Goal: Information Seeking & Learning: Learn about a topic

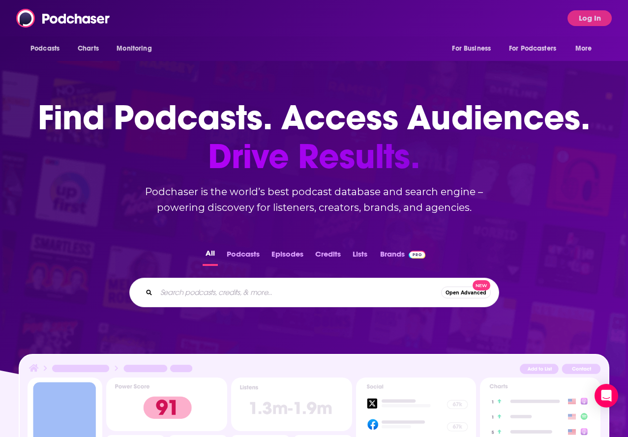
click at [171, 290] on input "Search podcasts, credits, & more..." at bounding box center [298, 293] width 285 height 16
paste input "Everything is the best"
type input "Everything is the best"
click at [247, 254] on button "Podcasts" at bounding box center [243, 256] width 39 height 19
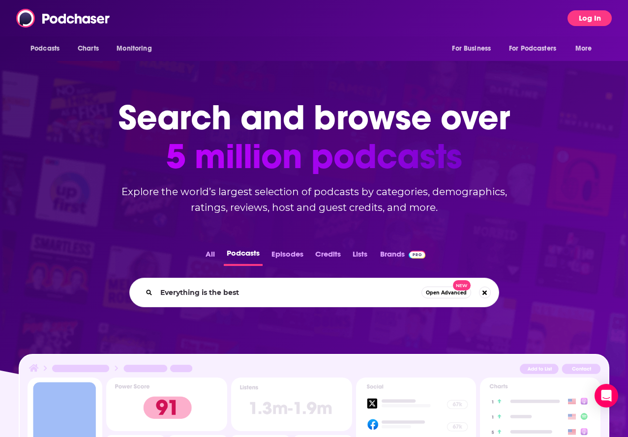
click at [589, 12] on button "Log In" at bounding box center [590, 18] width 44 height 16
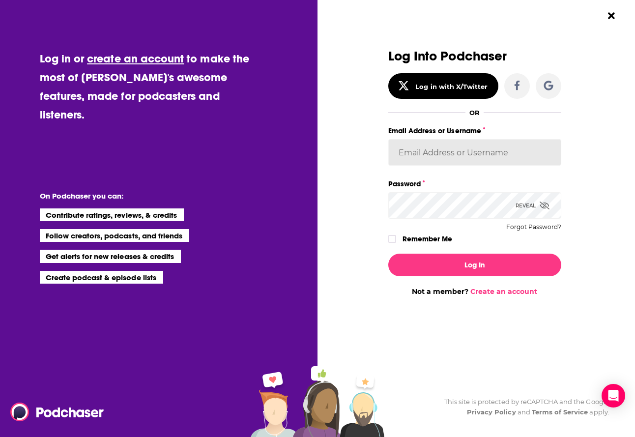
click at [434, 160] on input "Email Address or Username" at bounding box center [475, 152] width 173 height 27
click at [382, 191] on div "Dialog" at bounding box center [301, 172] width 173 height 247
click at [455, 153] on input "Email Address or Username" at bounding box center [475, 152] width 173 height 27
paste input "sophia@derris.com"
type input "sophia@derris.com"
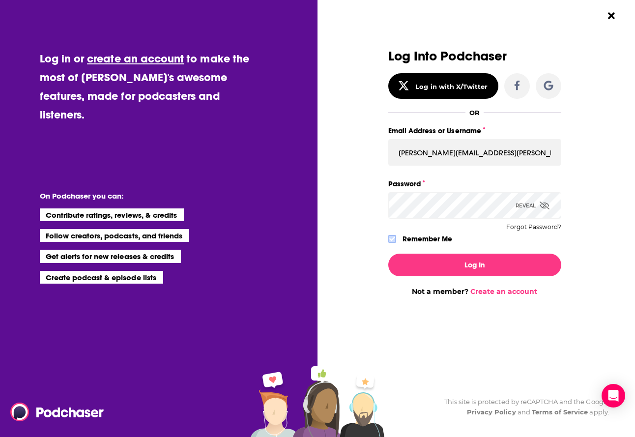
click at [393, 236] on icon "Dialog" at bounding box center [393, 239] width 6 height 6
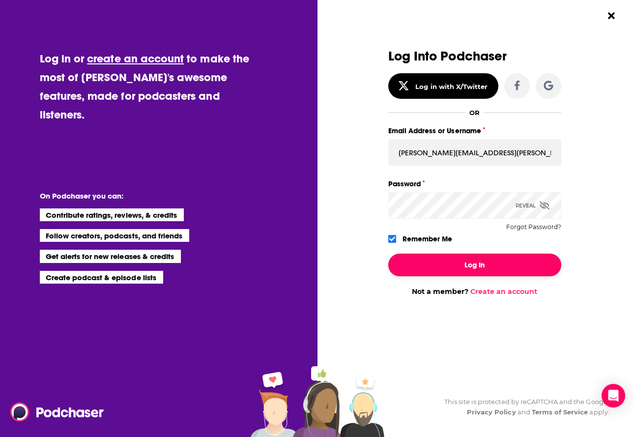
click at [430, 271] on button "Log In" at bounding box center [475, 265] width 173 height 23
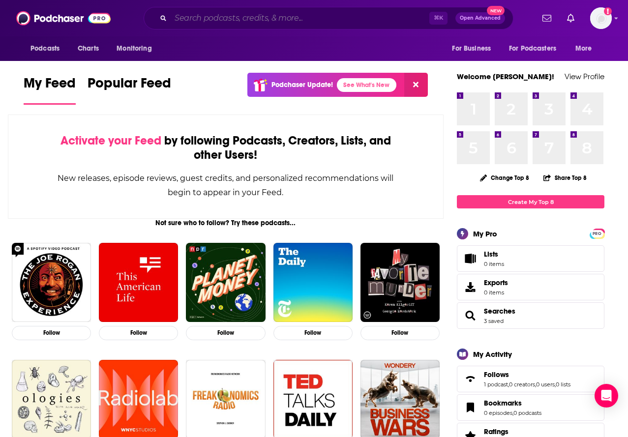
click at [314, 16] on input "Search podcasts, credits, & more..." at bounding box center [300, 18] width 259 height 16
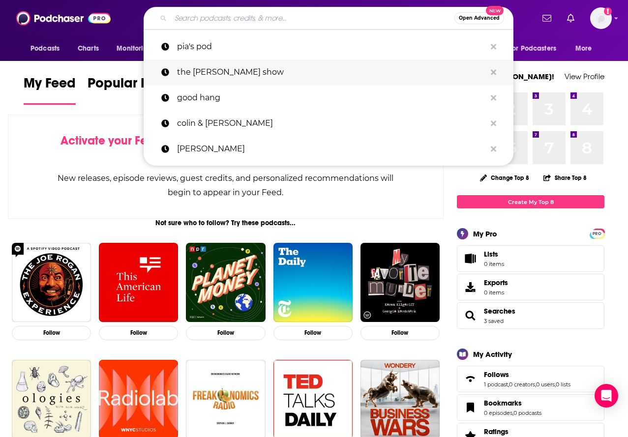
paste input "Everything is the best"
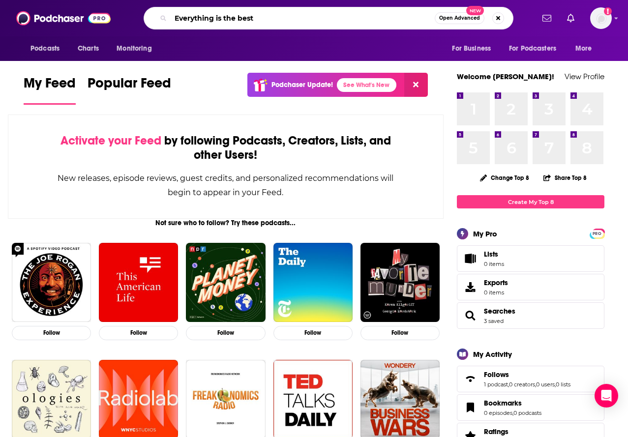
type input "Everything is the best"
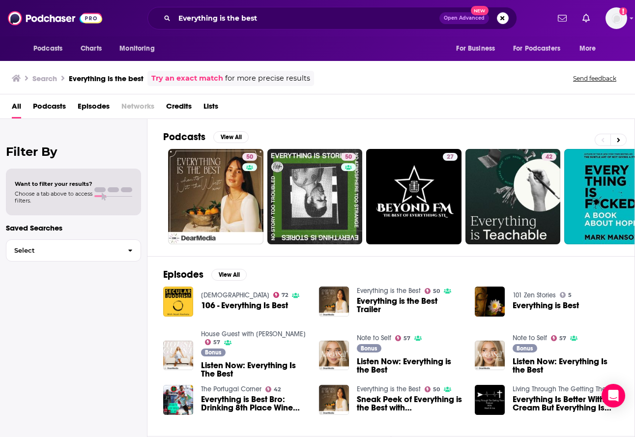
click at [378, 298] on span "Everything is the Best Trailer" at bounding box center [410, 305] width 106 height 17
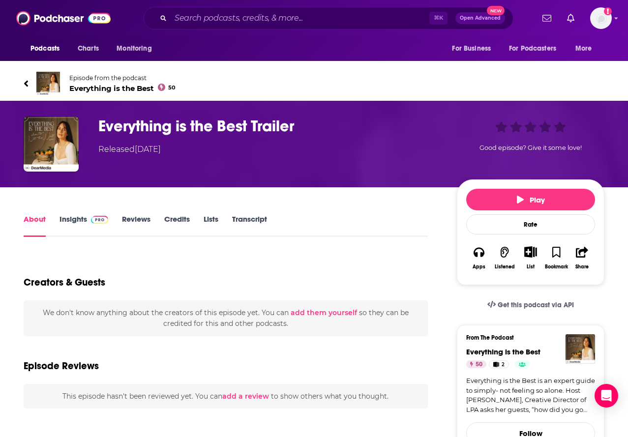
scroll to position [3, 0]
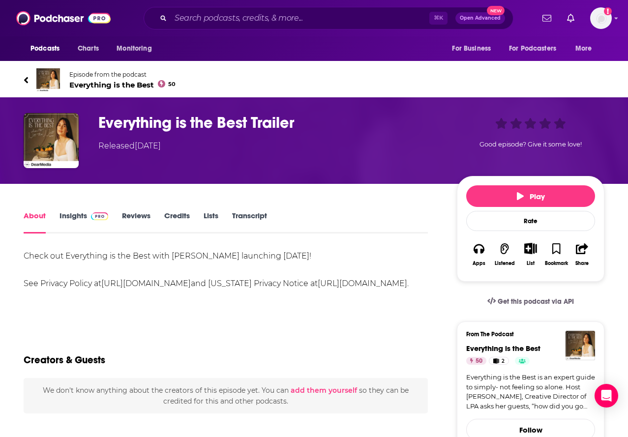
click at [65, 216] on link "Insights" at bounding box center [84, 222] width 49 height 23
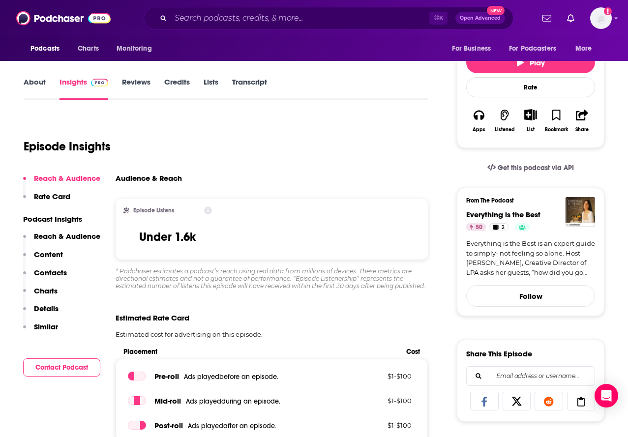
scroll to position [136, 0]
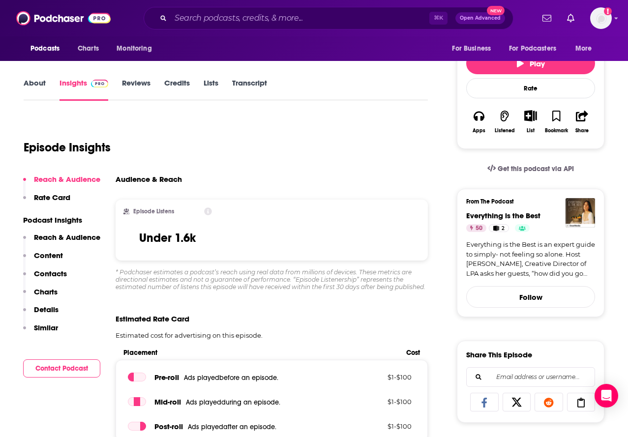
click at [32, 86] on link "About" at bounding box center [35, 89] width 22 height 23
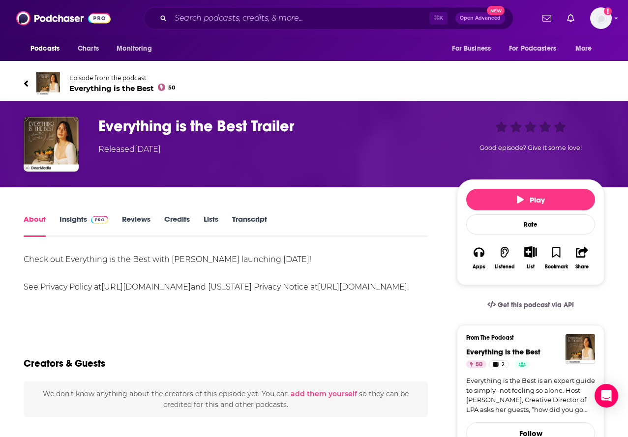
click at [249, 216] on link "Transcript" at bounding box center [249, 225] width 35 height 23
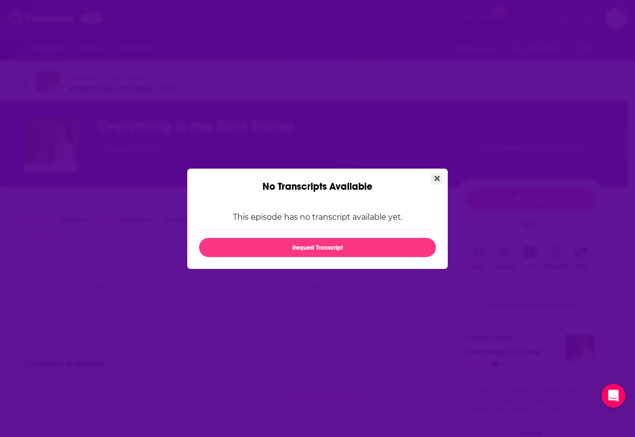
click at [443, 176] on button "Close" at bounding box center [437, 179] width 13 height 12
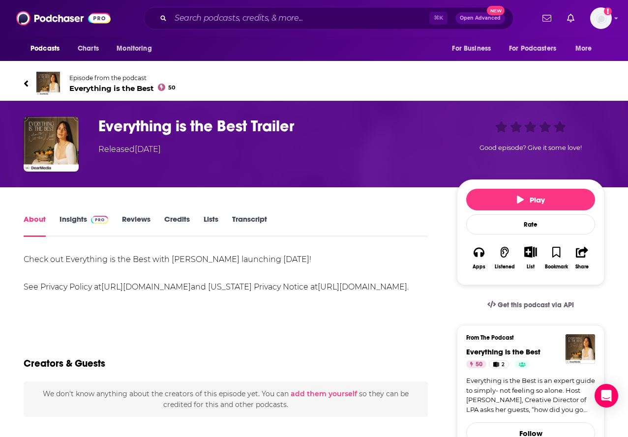
click at [208, 221] on link "Lists" at bounding box center [211, 225] width 15 height 23
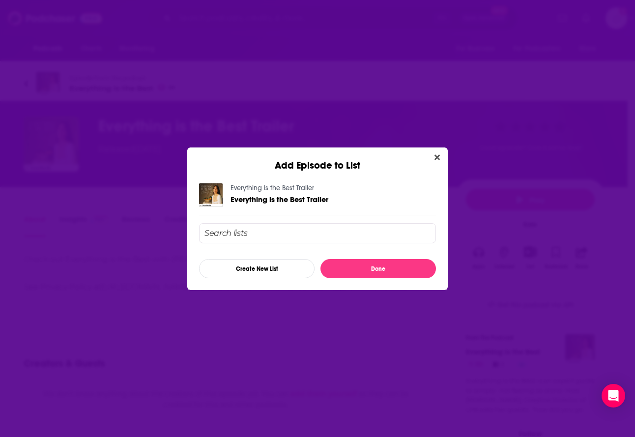
click at [438, 149] on div "Add Episode to List" at bounding box center [317, 160] width 261 height 24
click at [439, 157] on icon "Close" at bounding box center [437, 157] width 5 height 8
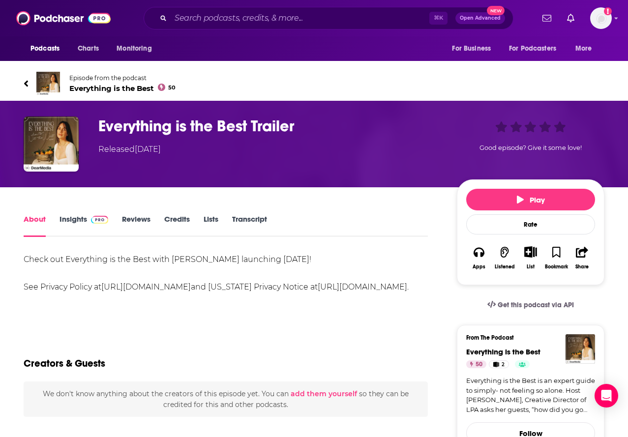
click at [184, 221] on link "Credits" at bounding box center [177, 225] width 26 height 23
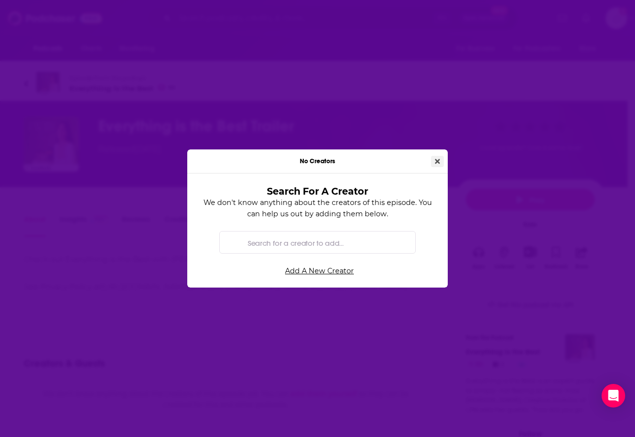
click at [438, 160] on icon "Close" at bounding box center [437, 161] width 5 height 5
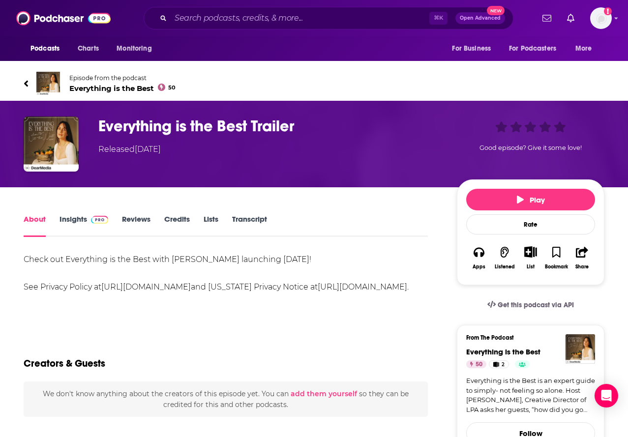
click at [141, 222] on link "Reviews" at bounding box center [136, 225] width 29 height 23
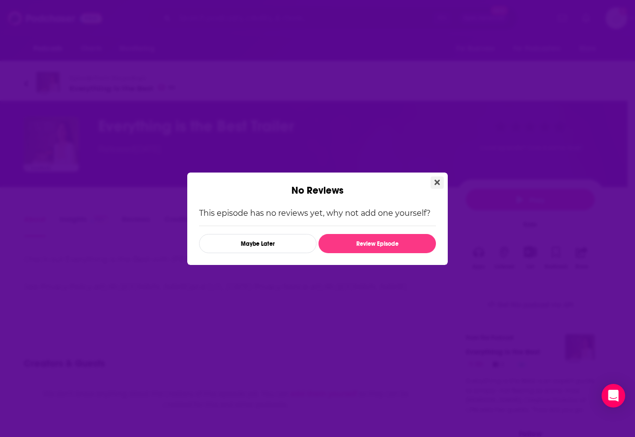
click at [436, 188] on button "Close" at bounding box center [437, 183] width 13 height 12
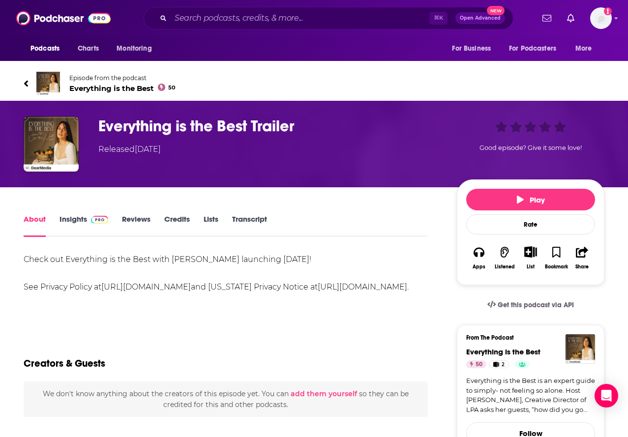
click at [78, 214] on link "Insights" at bounding box center [84, 225] width 49 height 23
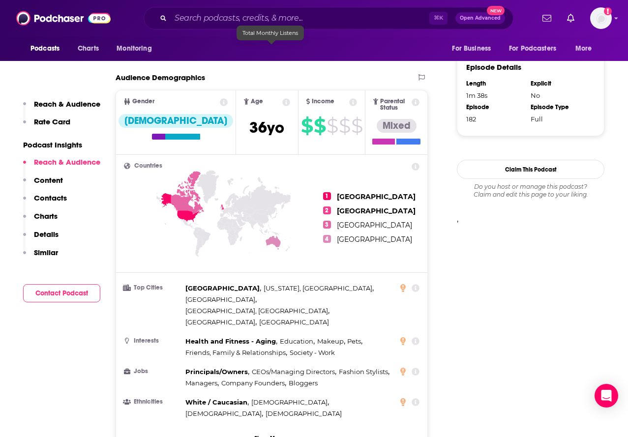
scroll to position [711, 0]
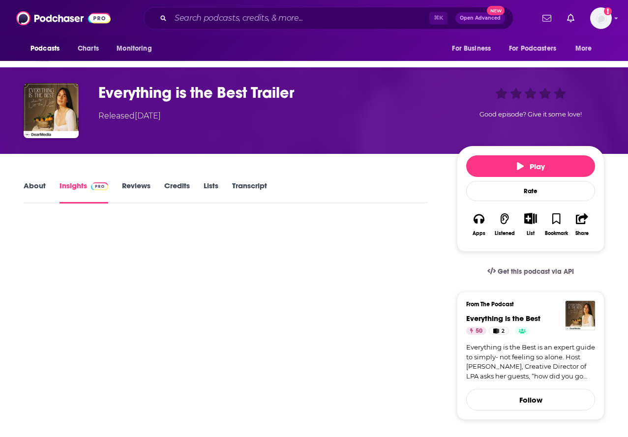
scroll to position [50, 0]
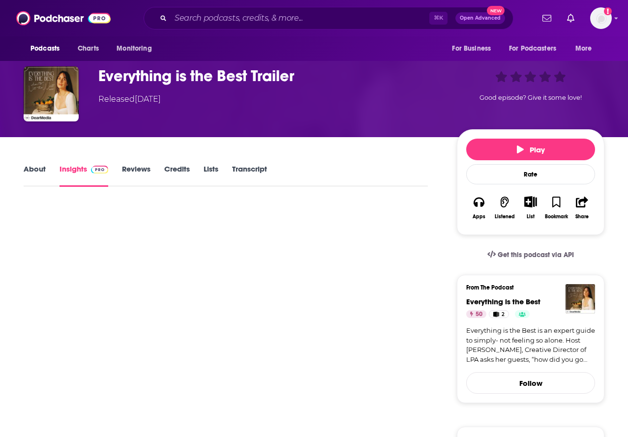
click at [37, 178] on link "About" at bounding box center [35, 175] width 22 height 23
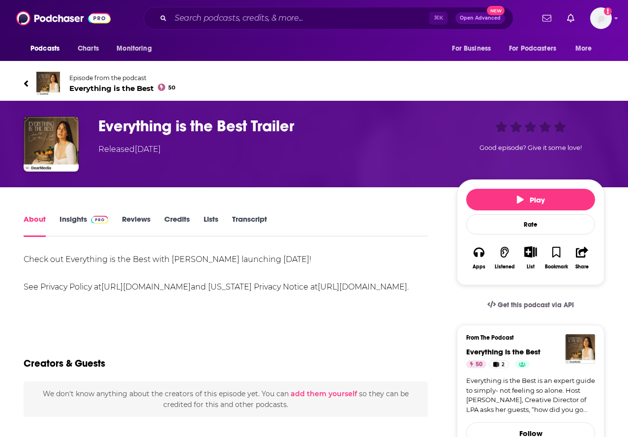
click at [62, 217] on link "Insights" at bounding box center [84, 225] width 49 height 23
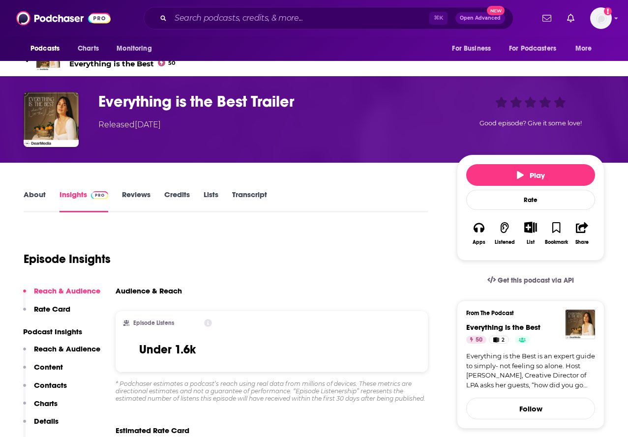
scroll to position [28, 0]
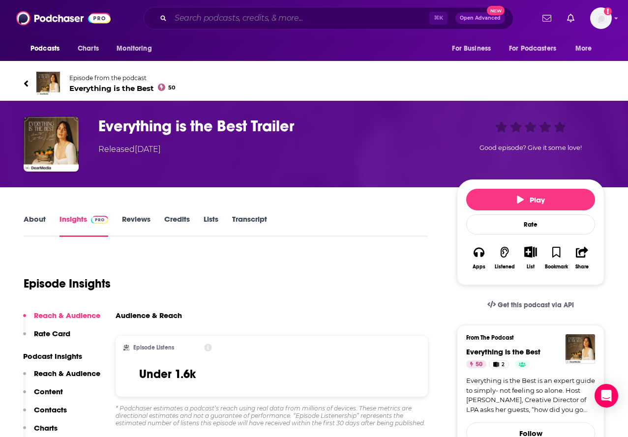
click at [261, 10] on input "Search podcasts, credits, & more..." at bounding box center [300, 18] width 259 height 16
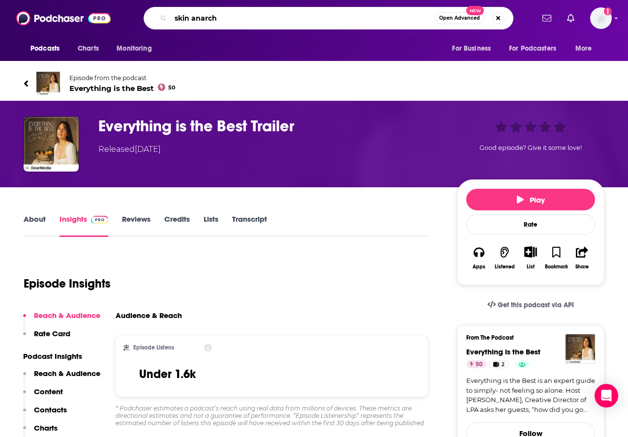
type input "skin anarchy"
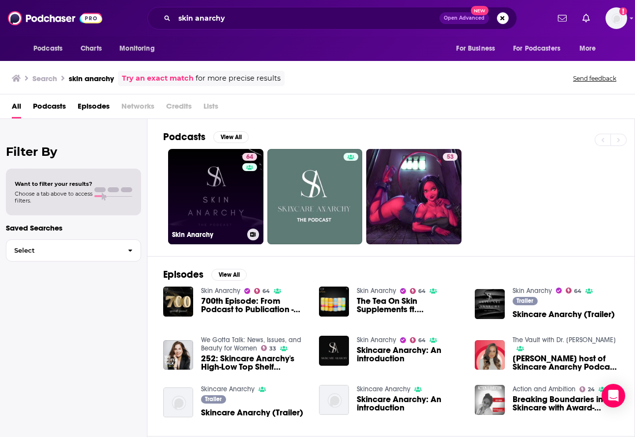
click at [201, 207] on link "64 Skin Anarchy" at bounding box center [215, 196] width 95 height 95
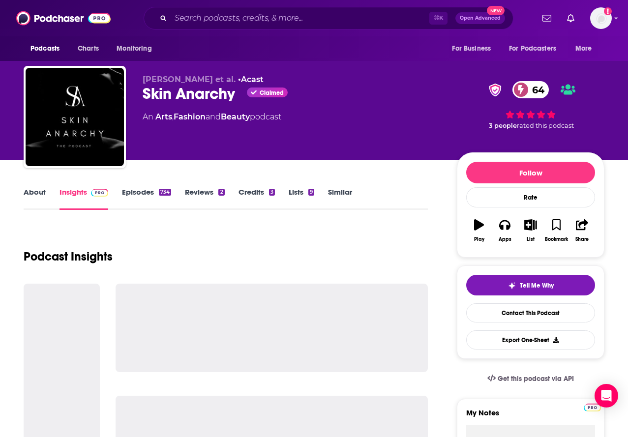
click at [73, 200] on link "Insights" at bounding box center [84, 198] width 49 height 23
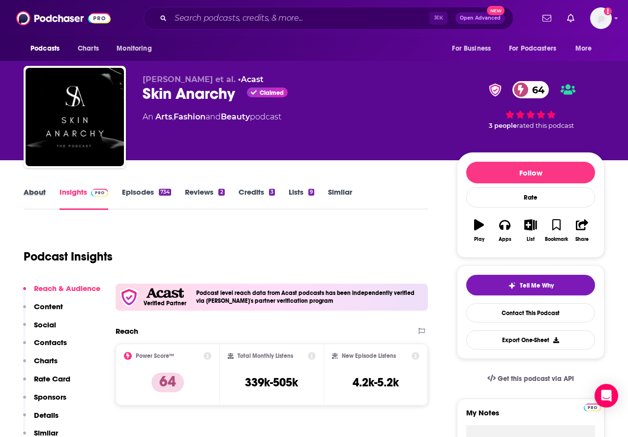
click at [47, 191] on div "About" at bounding box center [42, 198] width 36 height 23
click at [37, 190] on link "About" at bounding box center [35, 198] width 22 height 23
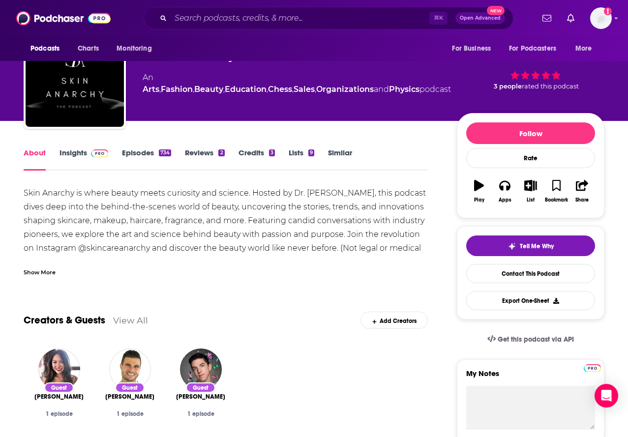
scroll to position [40, 0]
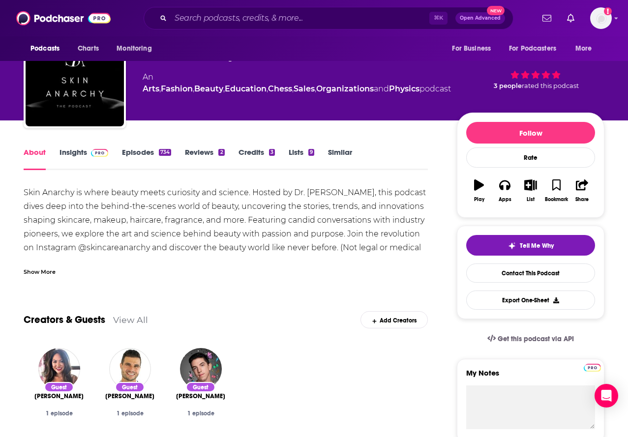
click at [119, 242] on div "Skin Anarchy is where beauty meets curiosity and science. Hosted by Dr. Ekta, t…" at bounding box center [226, 241] width 404 height 110
click at [118, 244] on div "Skin Anarchy is where beauty meets curiosity and science. Hosted by Dr. Ekta, t…" at bounding box center [226, 241] width 404 height 110
drag, startPoint x: 150, startPoint y: 250, endPoint x: 79, endPoint y: 247, distance: 70.4
click at [79, 248] on div "Skin Anarchy is where beauty meets curiosity and science. Hosted by Dr. Ekta, t…" at bounding box center [226, 241] width 404 height 110
copy div "@skincareanarchy"
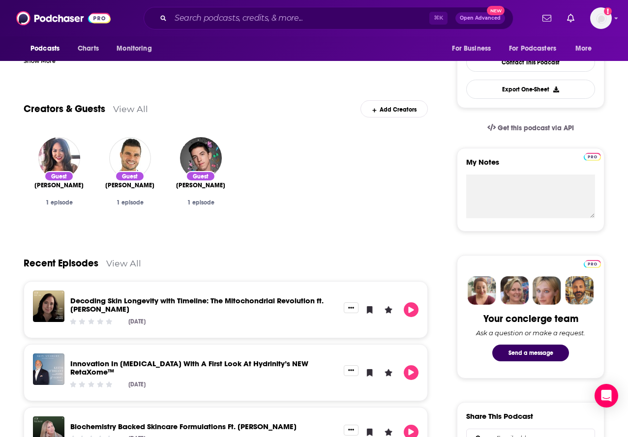
scroll to position [0, 0]
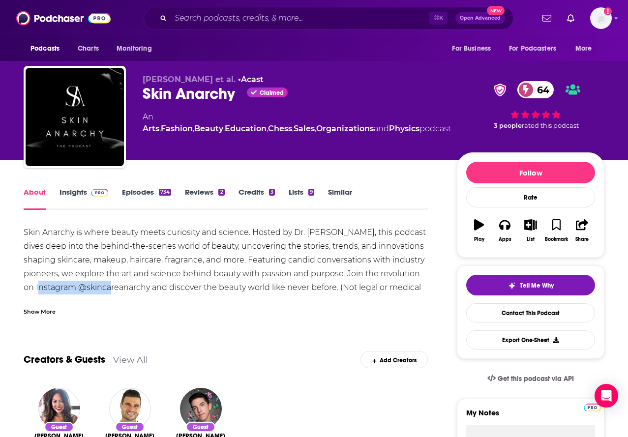
click at [72, 196] on link "Insights" at bounding box center [84, 198] width 49 height 23
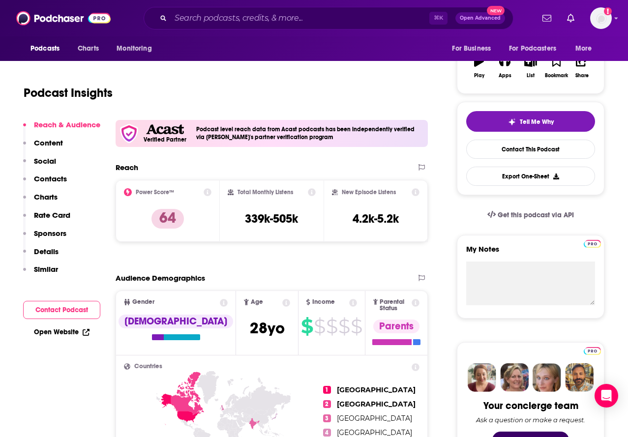
scroll to position [54, 0]
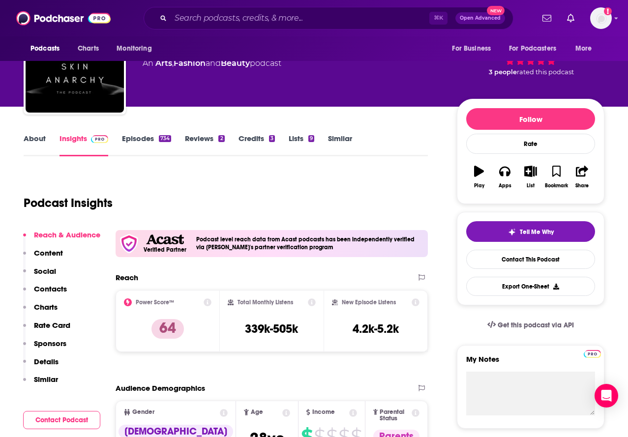
click at [146, 138] on link "Episodes 734" at bounding box center [146, 145] width 49 height 23
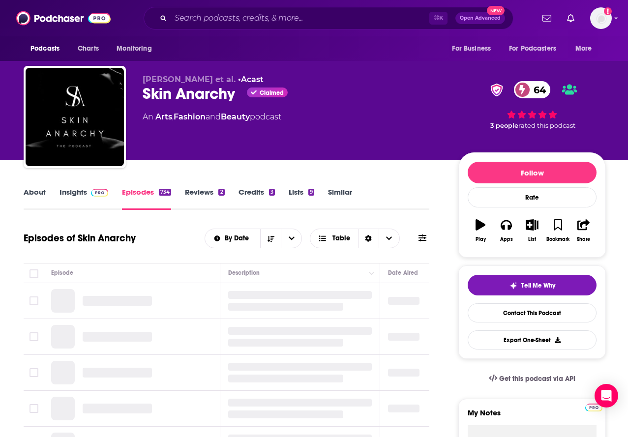
scroll to position [29, 0]
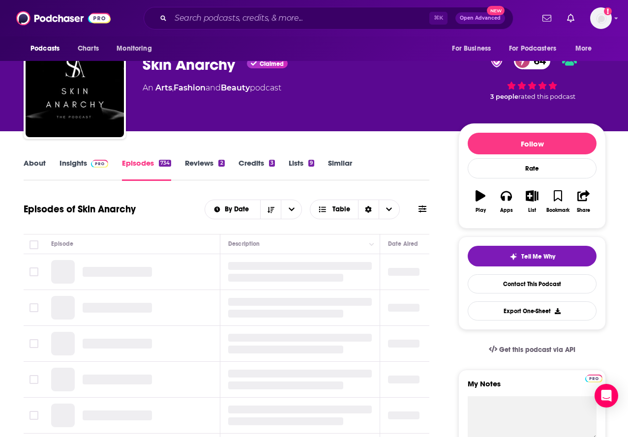
click at [205, 165] on link "Reviews 2" at bounding box center [204, 169] width 39 height 23
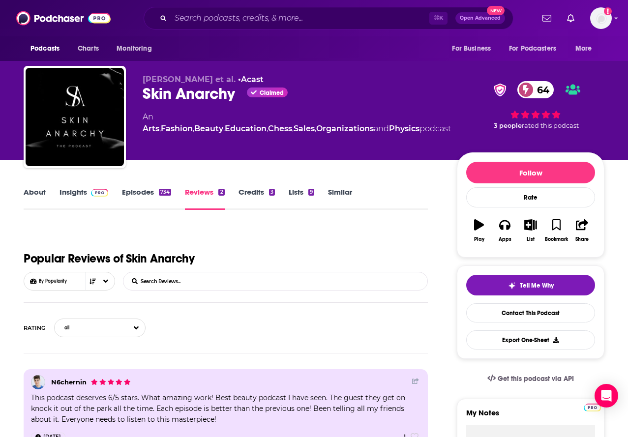
click at [141, 189] on link "Episodes 734" at bounding box center [146, 198] width 49 height 23
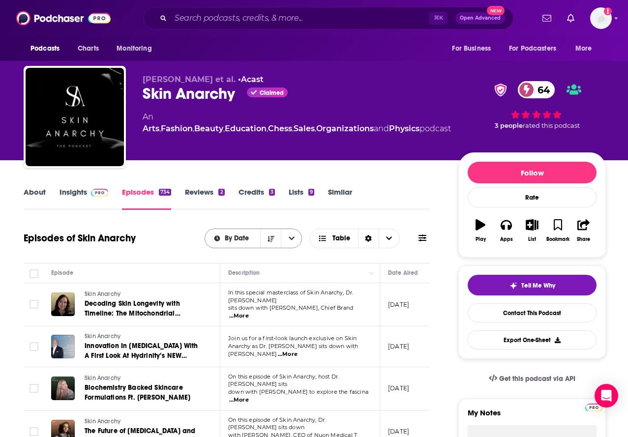
scroll to position [10, 0]
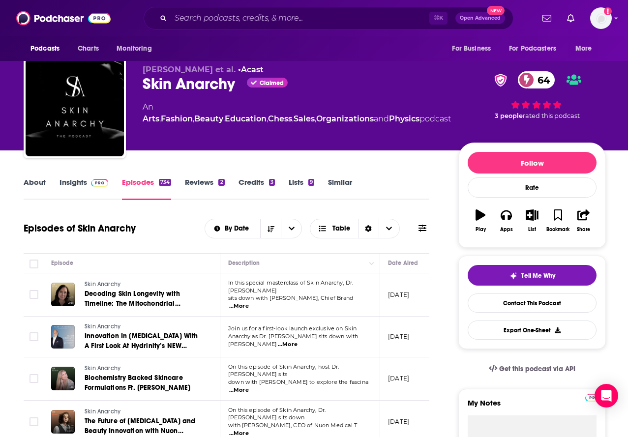
click at [75, 182] on link "Insights" at bounding box center [84, 189] width 49 height 23
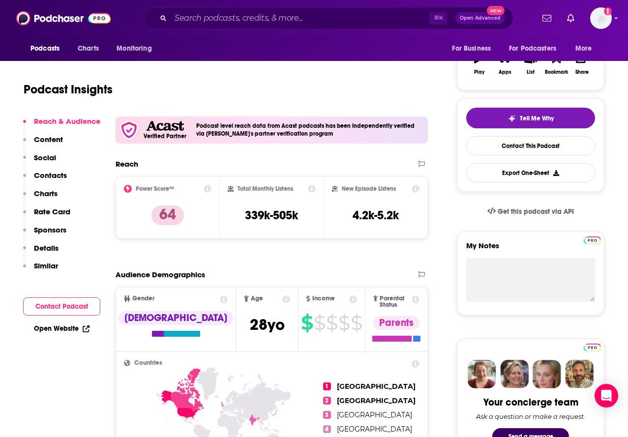
scroll to position [182, 0]
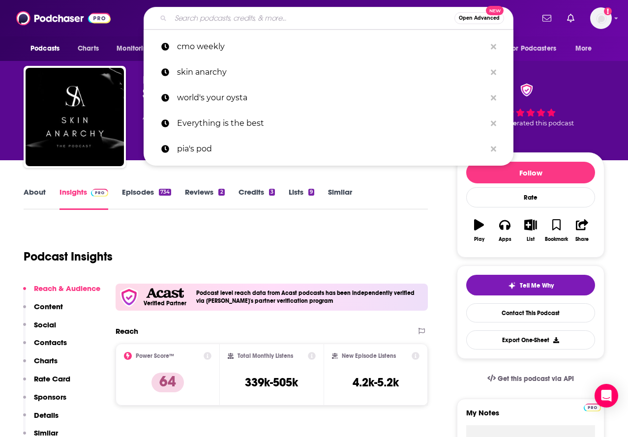
click at [209, 25] on input "Search podcasts, credits, & more..." at bounding box center [313, 18] width 284 height 16
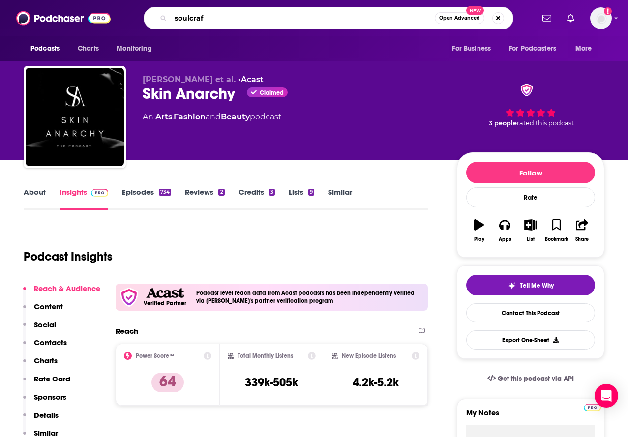
type input "soulcraft"
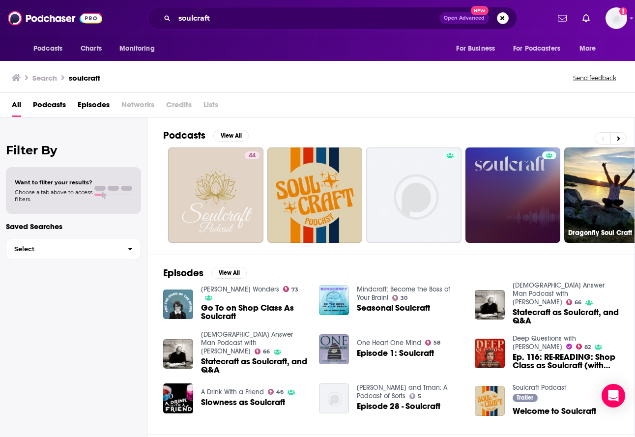
click at [513, 190] on link at bounding box center [513, 195] width 95 height 95
